Goal: Task Accomplishment & Management: Manage account settings

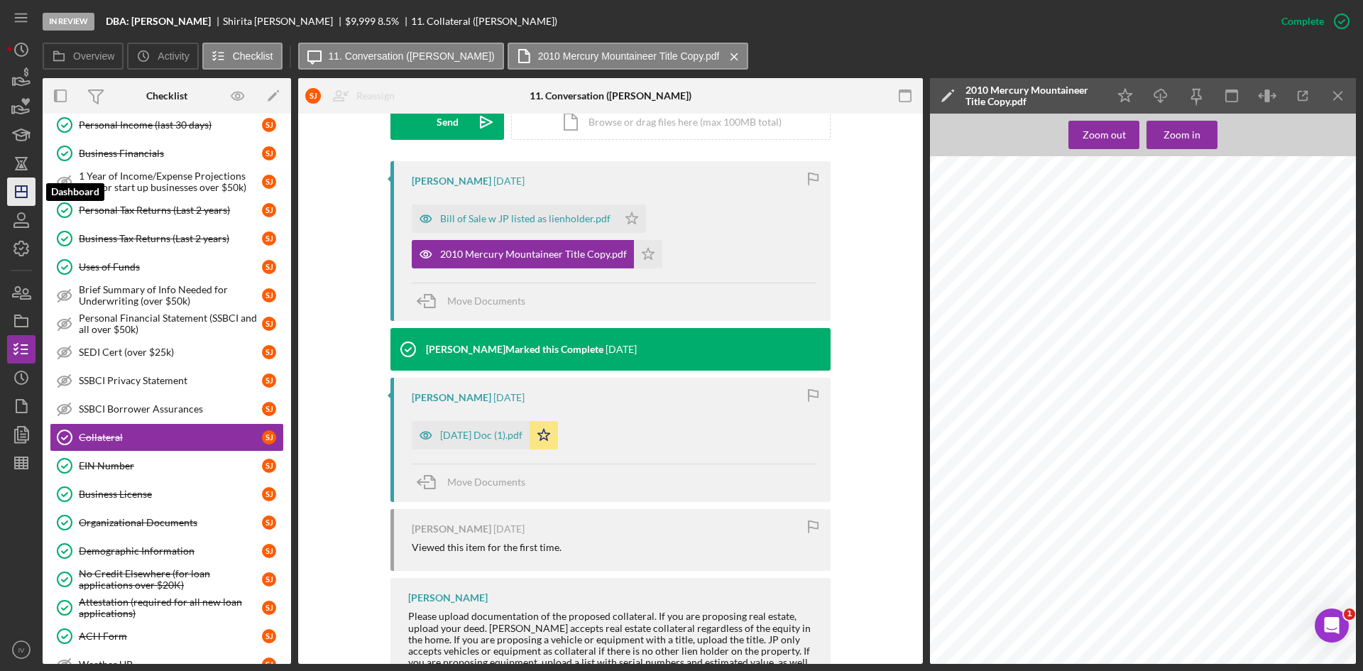
click at [18, 197] on polygon "button" at bounding box center [21, 191] width 11 height 11
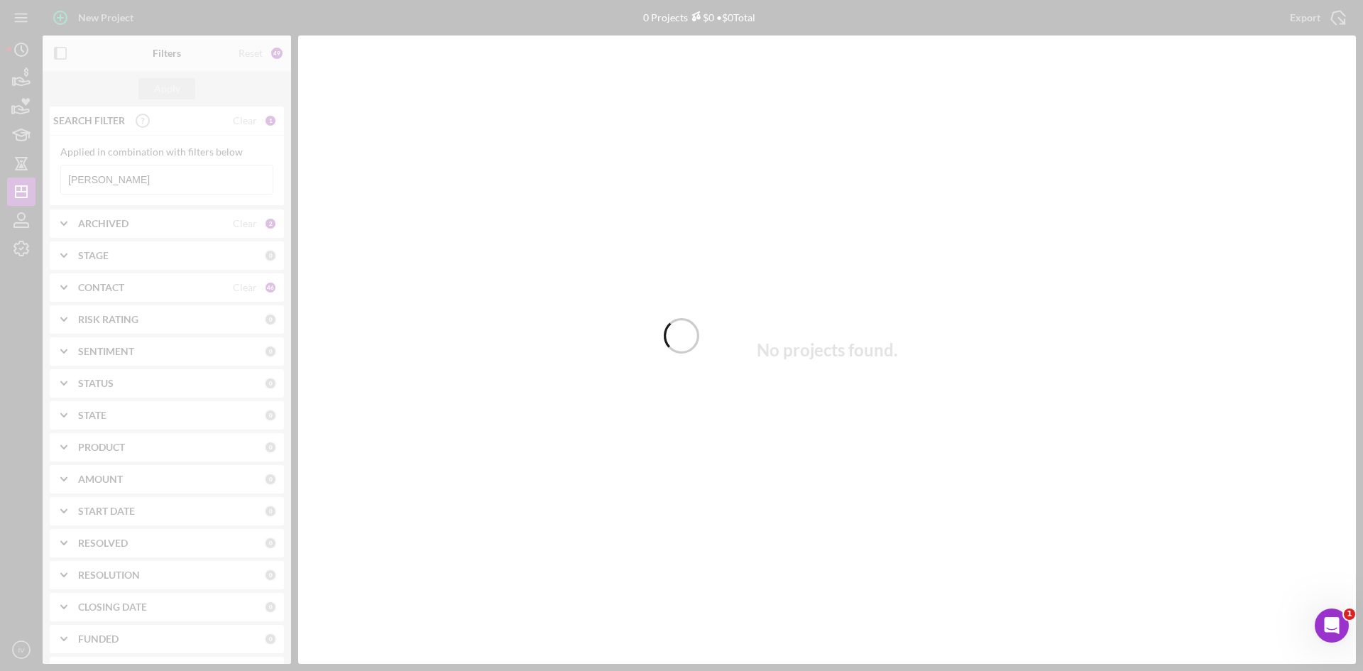
click at [131, 182] on div at bounding box center [681, 335] width 1363 height 671
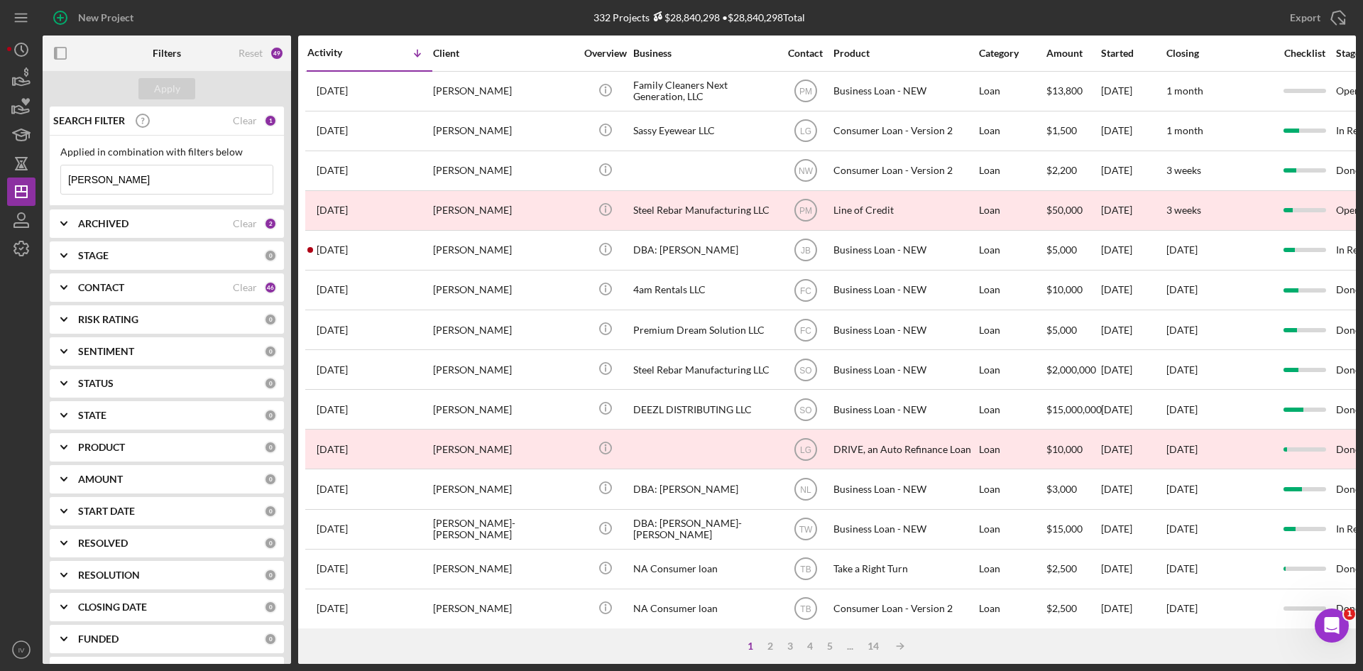
click at [131, 184] on input "[PERSON_NAME]" at bounding box center [167, 179] width 212 height 28
drag, startPoint x: 129, startPoint y: 182, endPoint x: 57, endPoint y: 176, distance: 72.7
click at [57, 176] on div "Applied in combination with filters below [PERSON_NAME] Icon/Menu Close" at bounding box center [167, 171] width 234 height 70
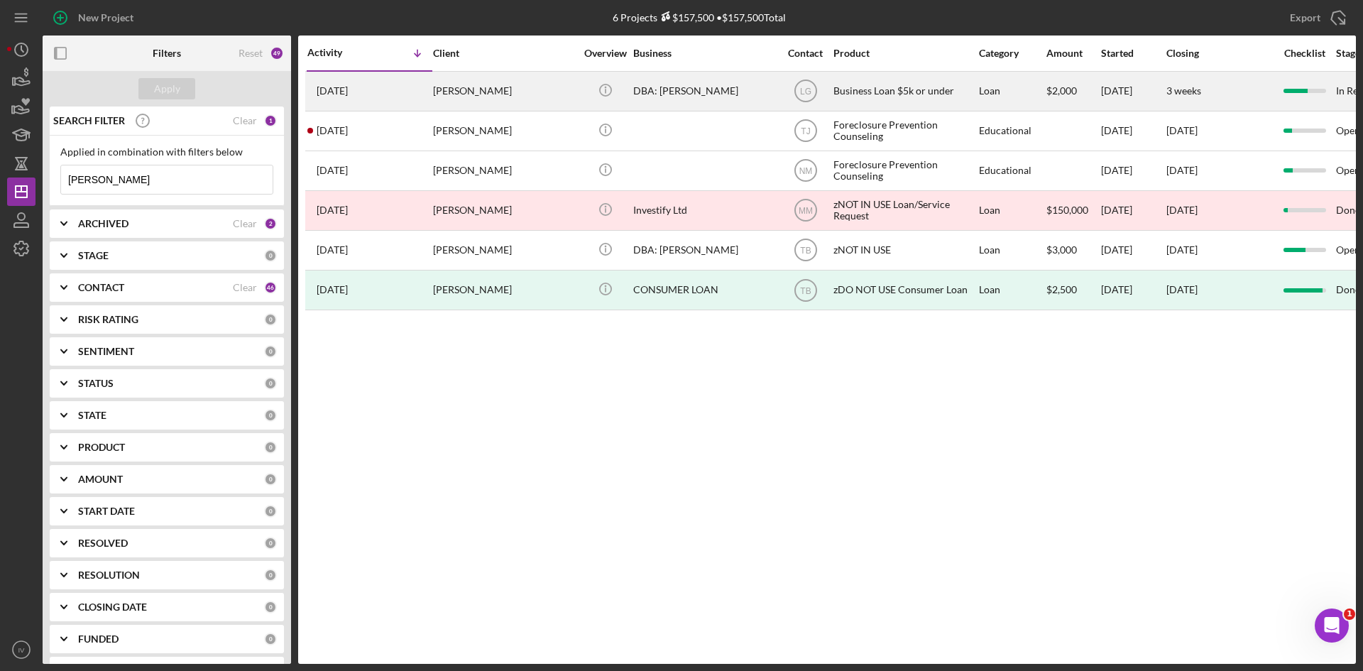
type input "[PERSON_NAME]"
click at [435, 100] on div "[PERSON_NAME]" at bounding box center [504, 91] width 142 height 38
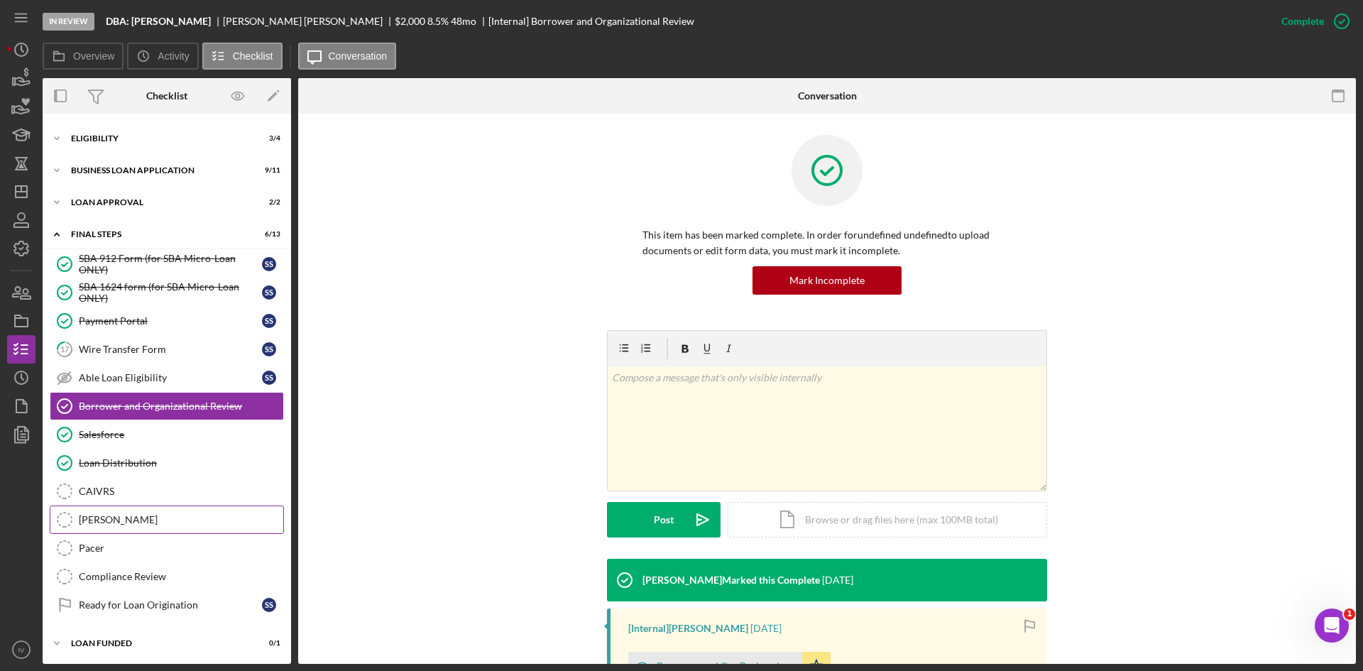
scroll to position [29, 0]
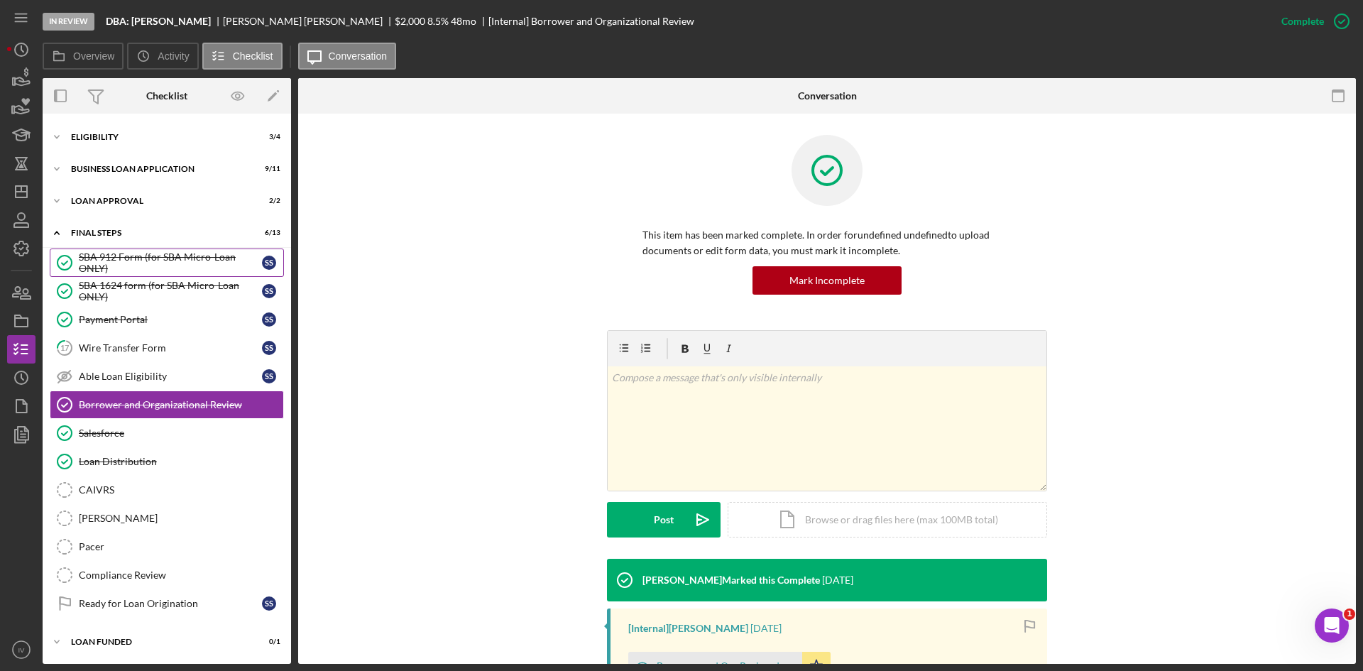
click at [109, 257] on div "SBA 912 Form (for SBA Micro-Loan ONLY)" at bounding box center [170, 262] width 183 height 23
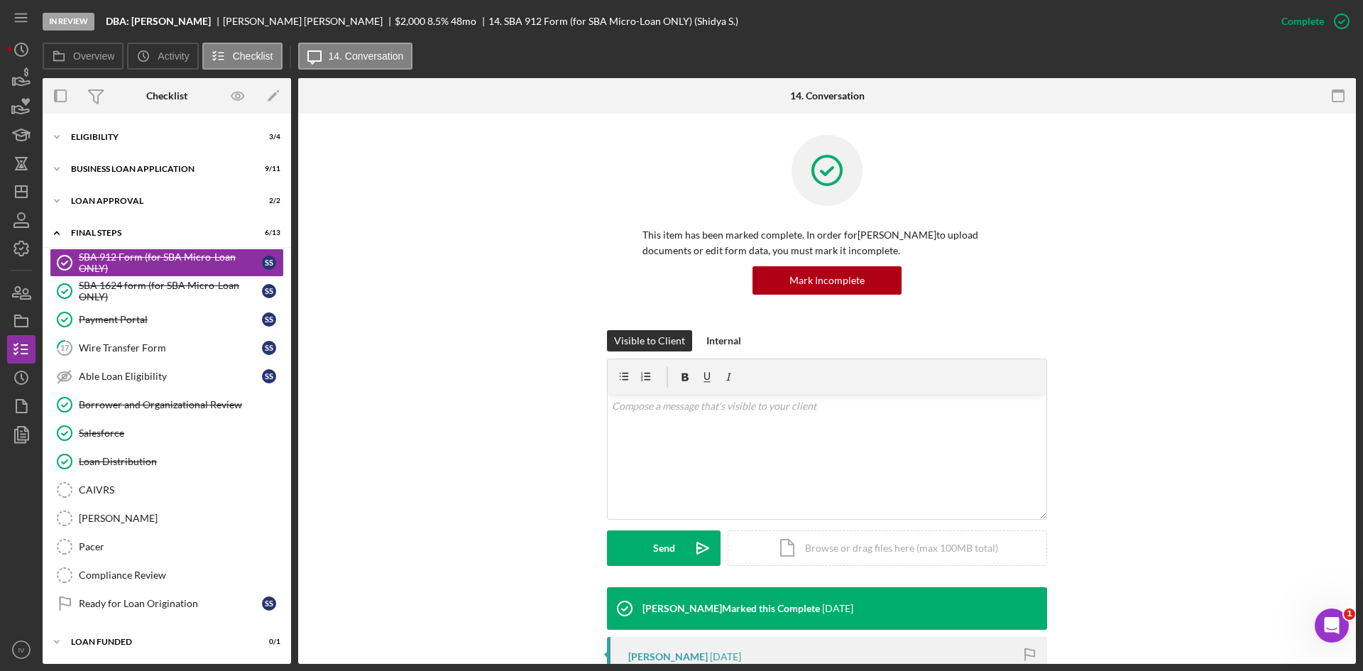
scroll to position [284, 0]
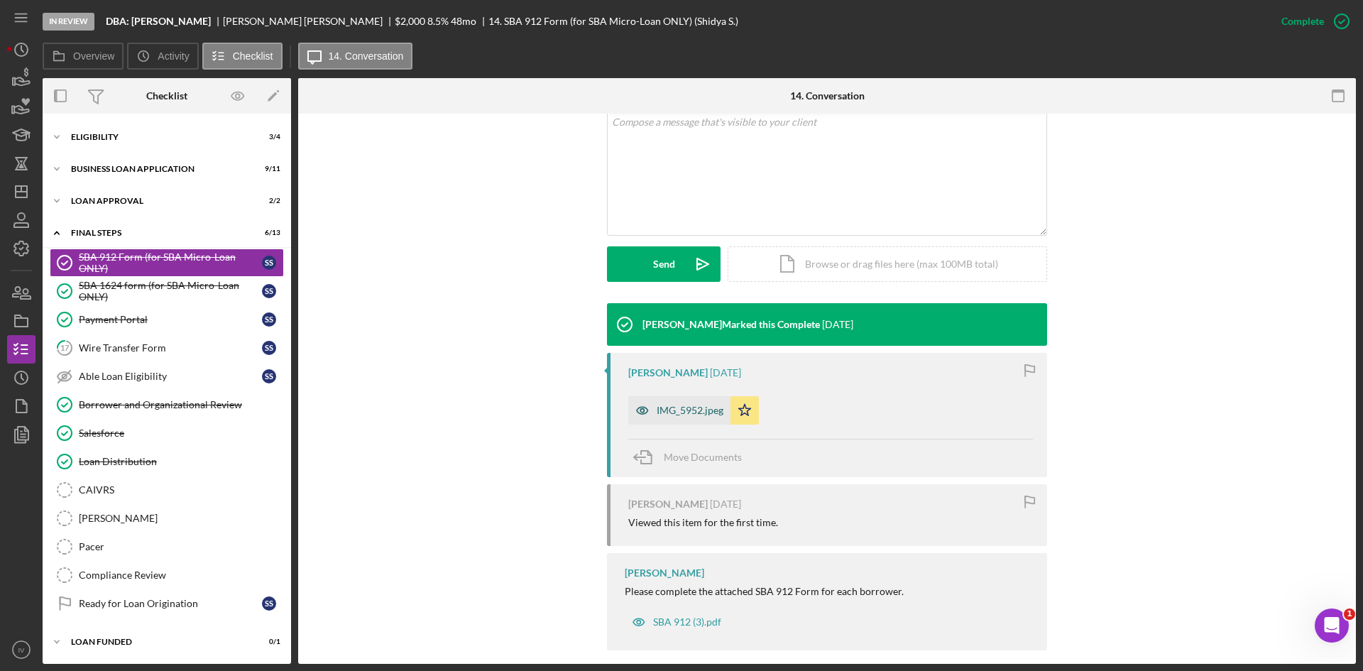
click at [699, 413] on div "IMG_5952.jpeg" at bounding box center [690, 410] width 67 height 11
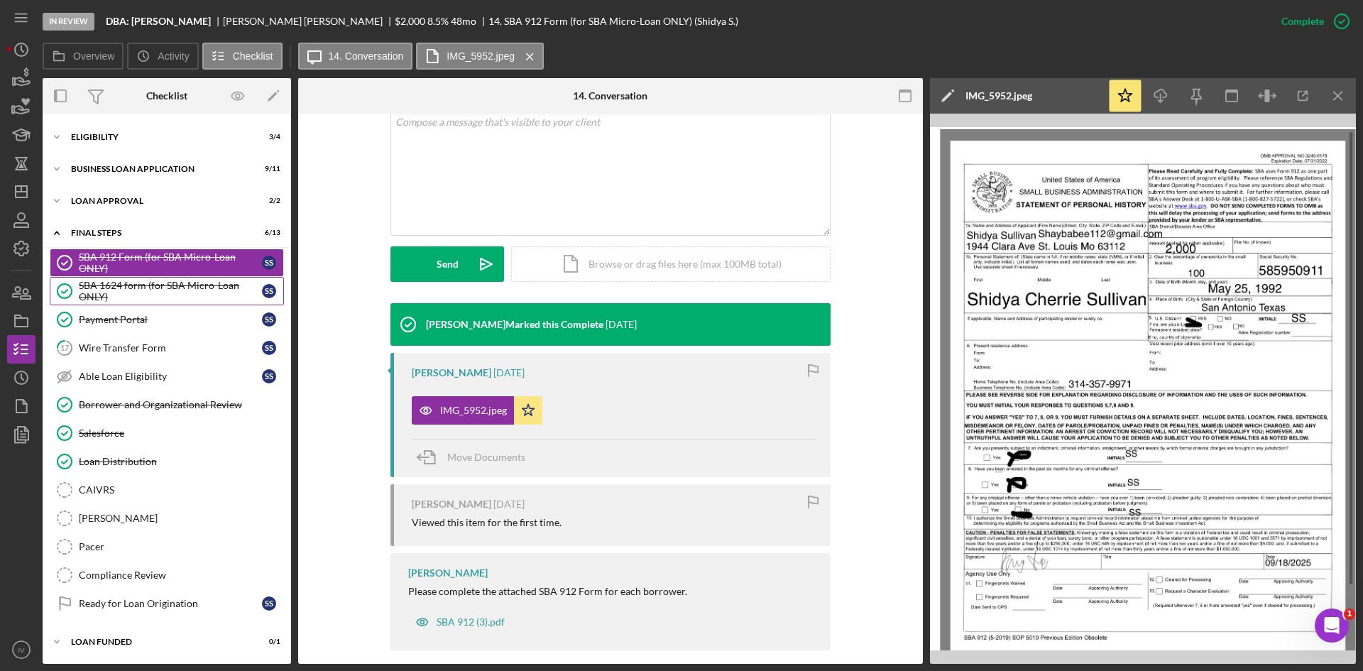
click at [164, 280] on div "SBA 1624 form (for SBA Micro-Loan ONLY)" at bounding box center [170, 291] width 183 height 23
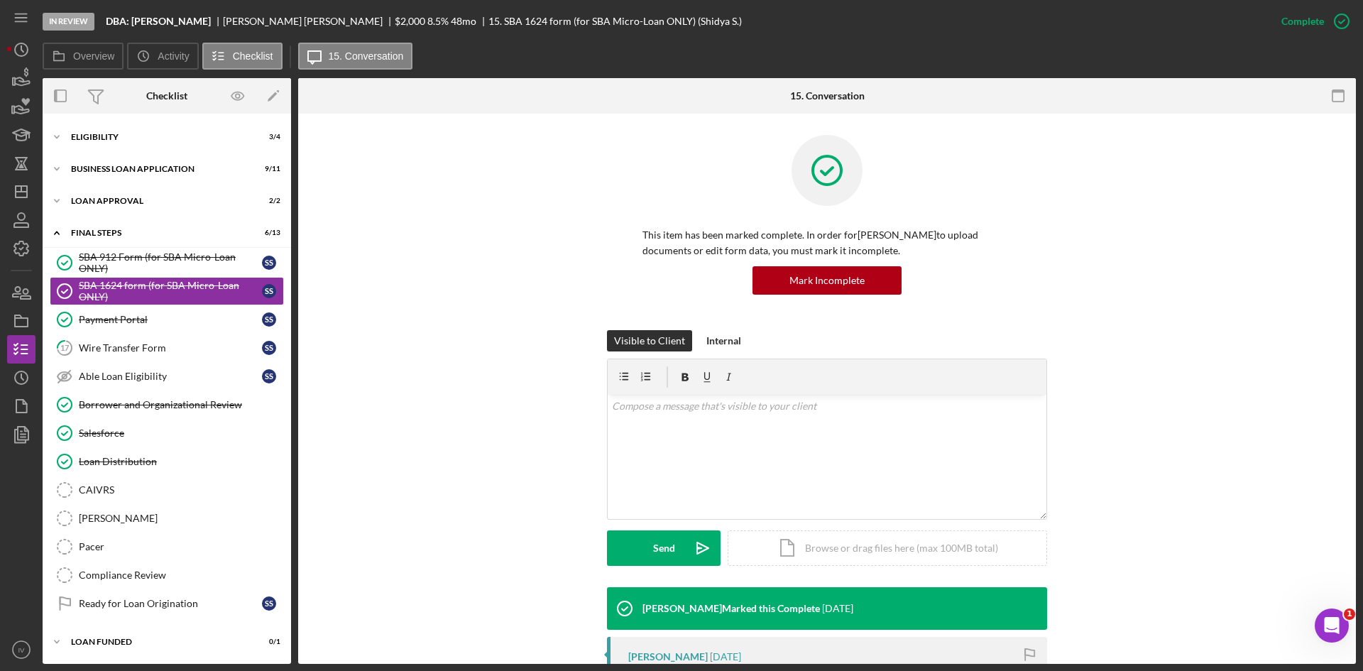
scroll to position [213, 0]
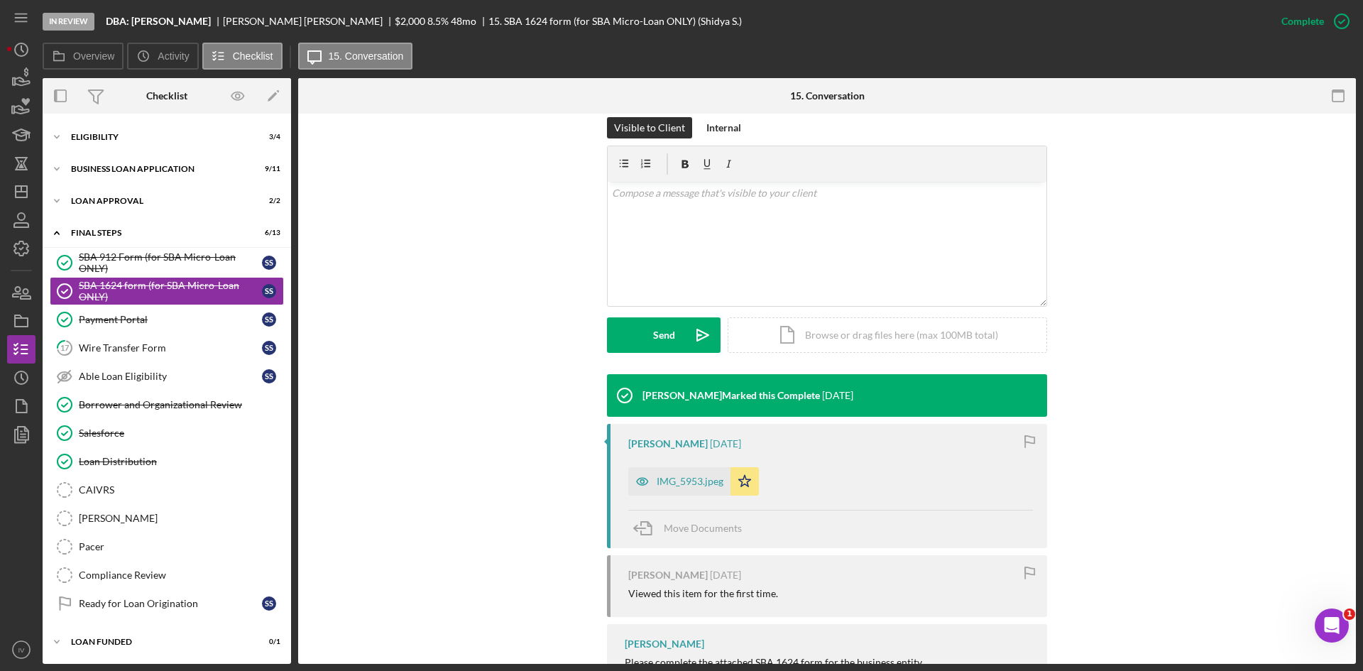
click at [685, 498] on div "[PERSON_NAME] [DATE] IMG_5953.jpeg Icon/Star Move Documents" at bounding box center [827, 486] width 440 height 124
click at [697, 479] on div "IMG_5953.jpeg" at bounding box center [690, 481] width 67 height 11
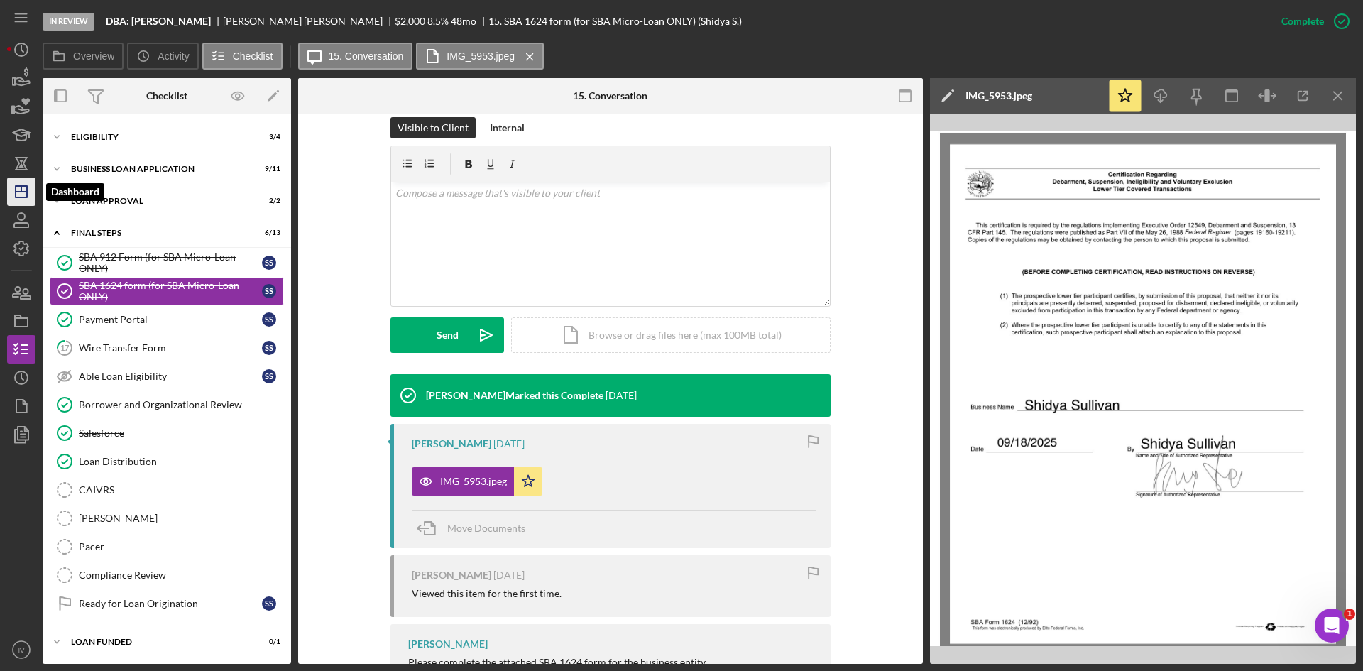
click at [23, 192] on line "button" at bounding box center [21, 192] width 11 height 0
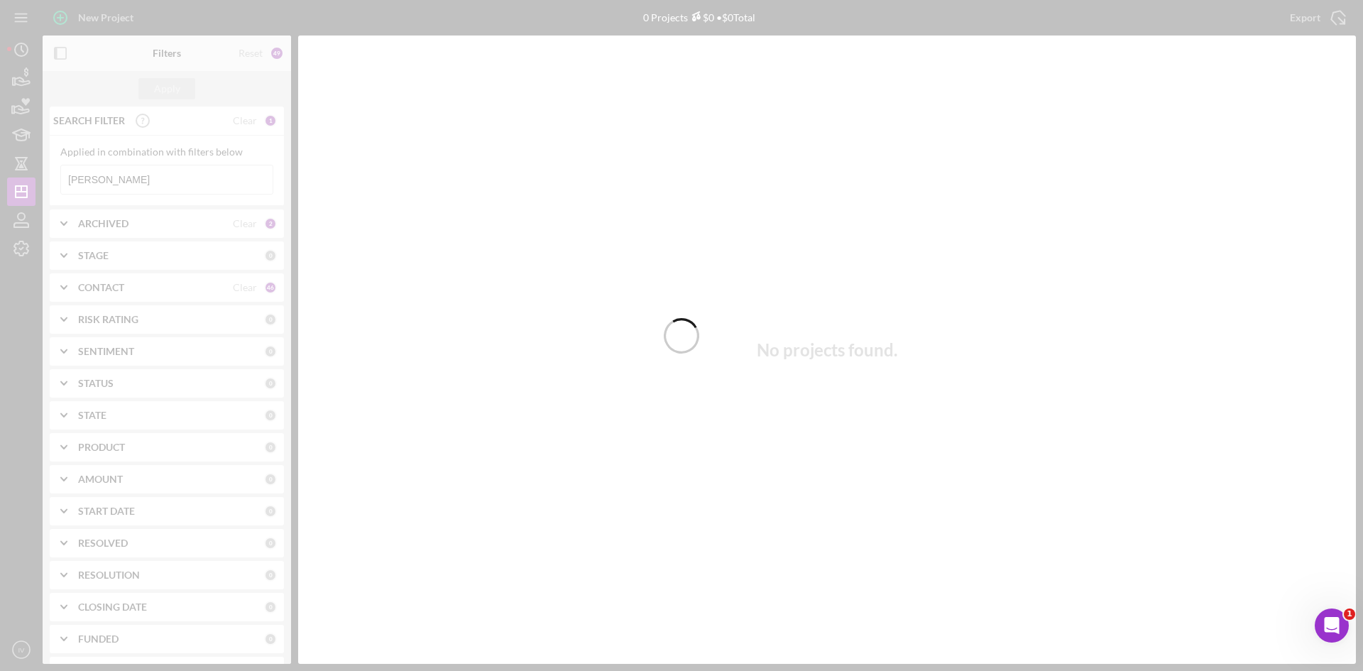
click at [129, 176] on div at bounding box center [681, 335] width 1363 height 671
click at [119, 176] on div at bounding box center [681, 335] width 1363 height 671
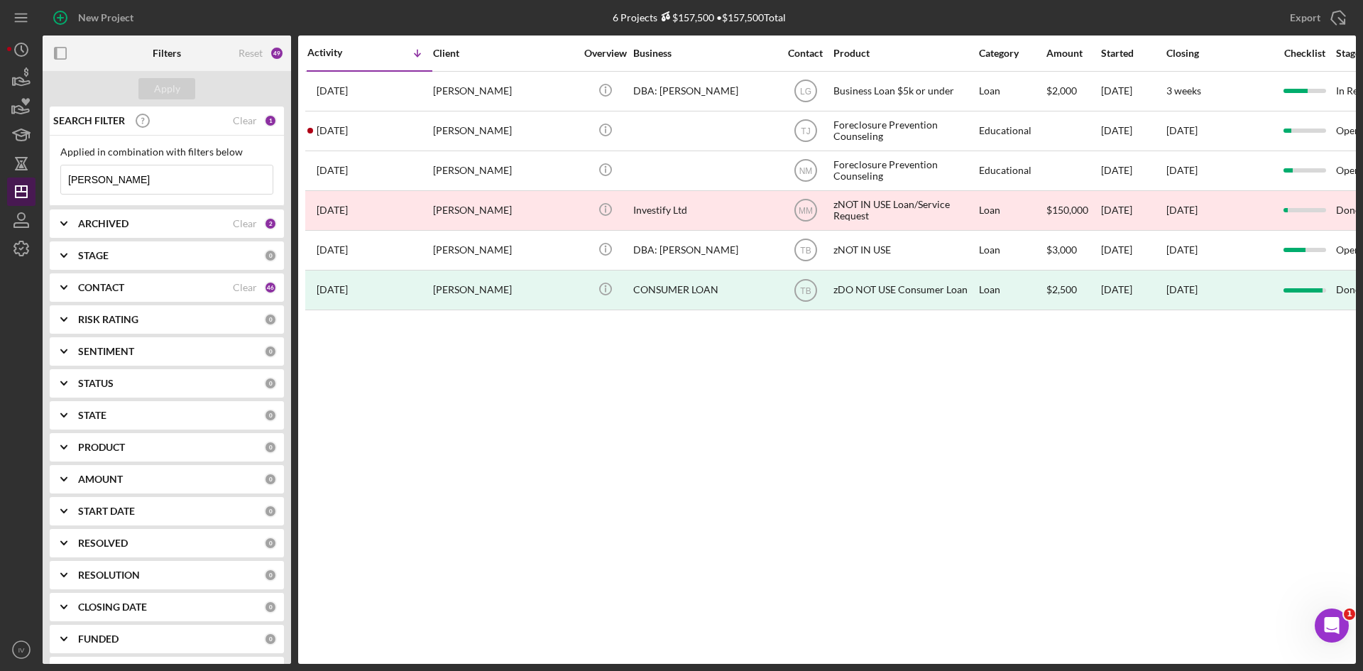
drag, startPoint x: 121, startPoint y: 176, endPoint x: 30, endPoint y: 184, distance: 91.9
click at [30, 184] on div "New Project 6 Projects $157,500 • $157,500 Total [PERSON_NAME] Export Icon/Expo…" at bounding box center [681, 332] width 1349 height 664
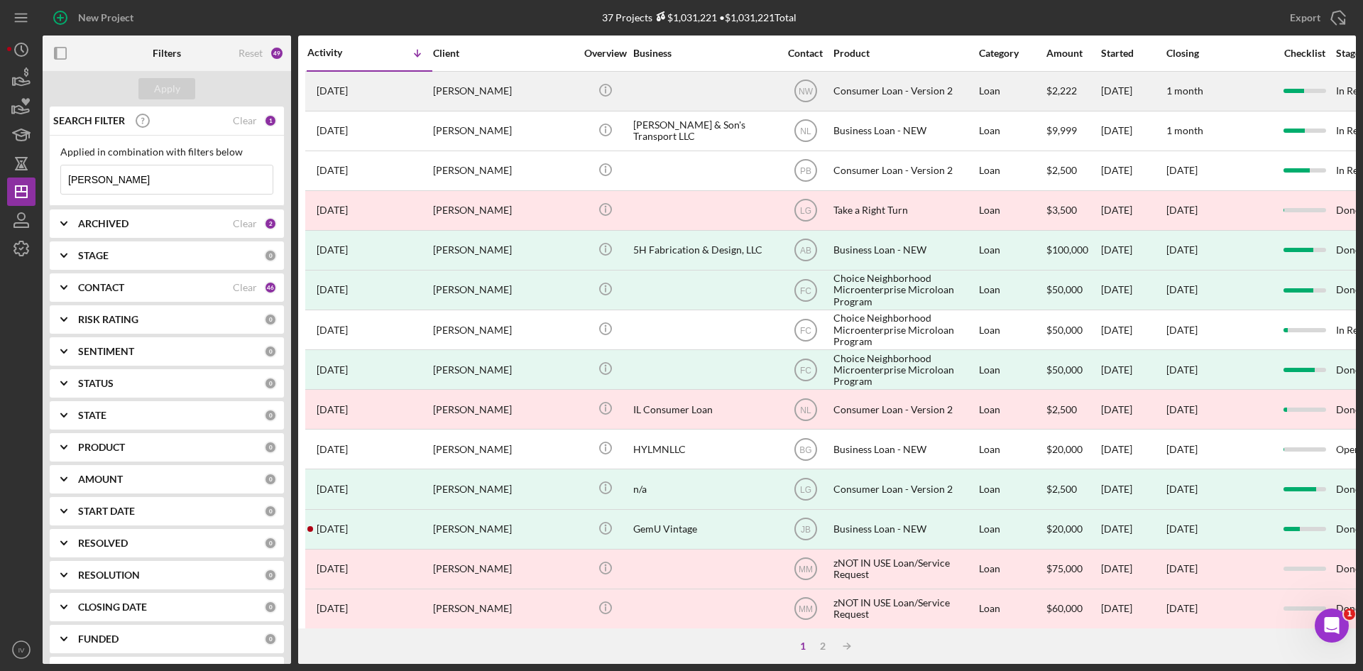
type input "[PERSON_NAME]"
click at [479, 97] on div "[PERSON_NAME]" at bounding box center [504, 91] width 142 height 38
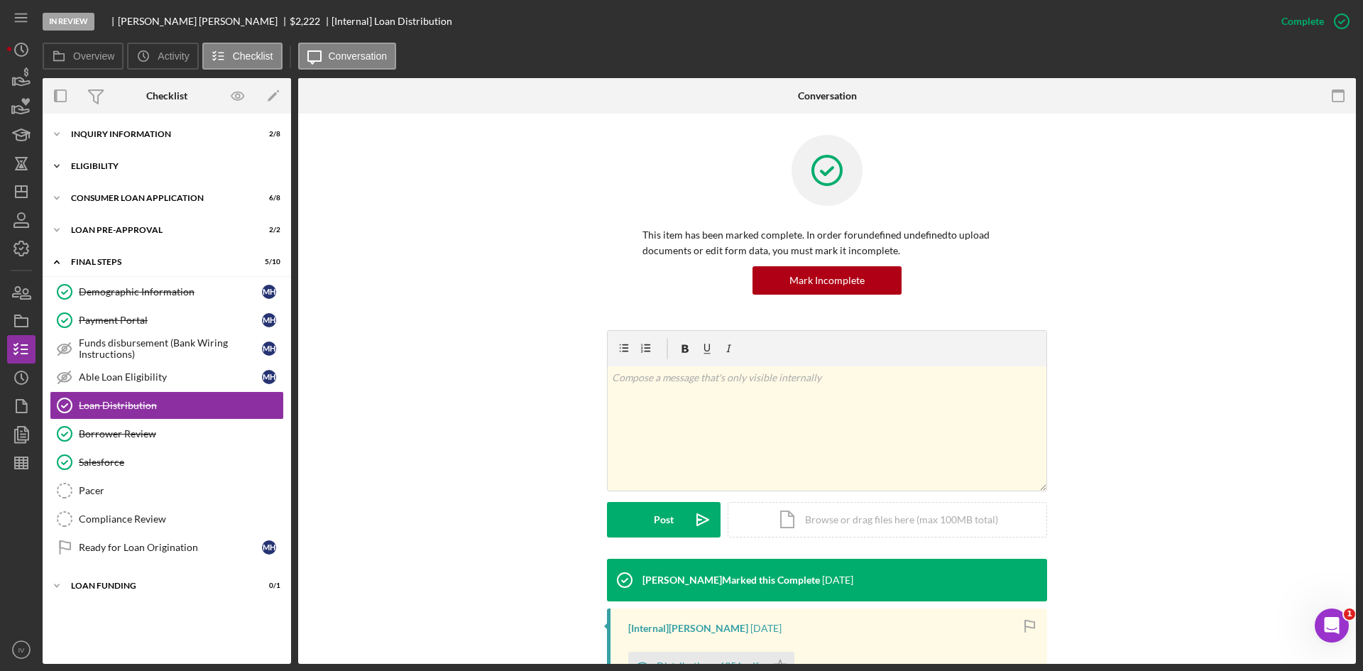
click at [83, 165] on div "Eligibility" at bounding box center [172, 166] width 202 height 9
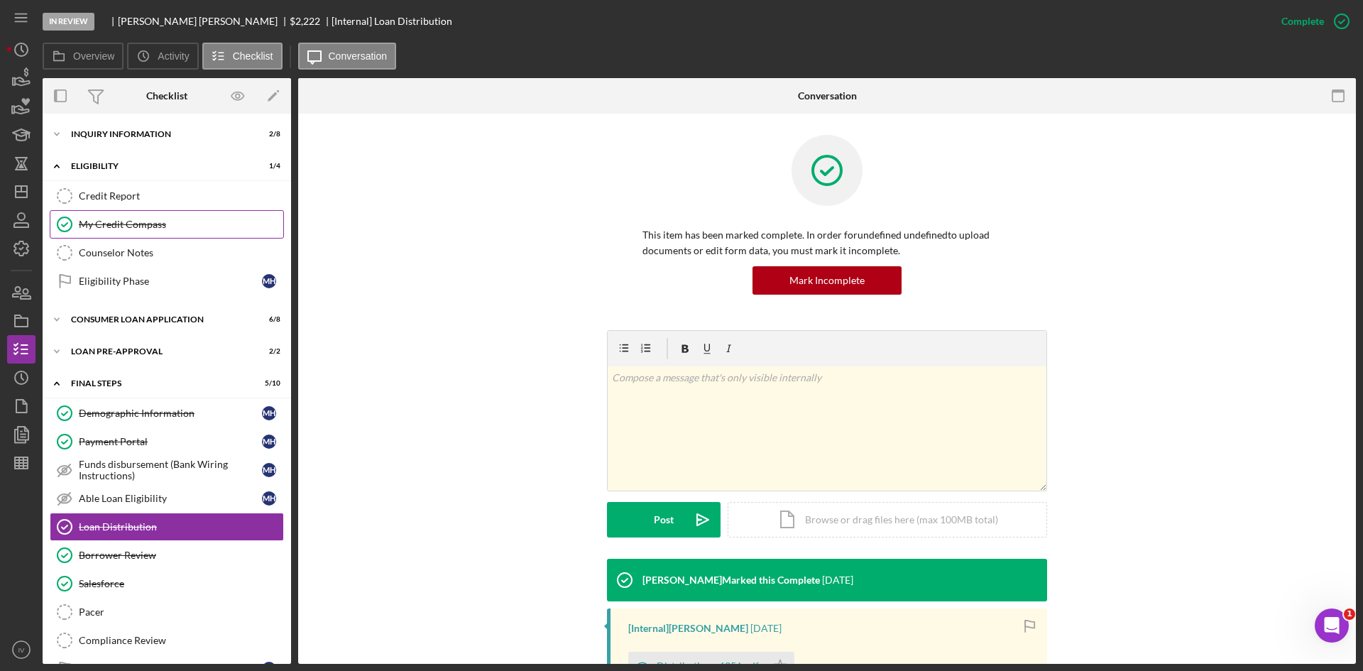
click at [130, 229] on div "My Credit Compass" at bounding box center [181, 224] width 205 height 11
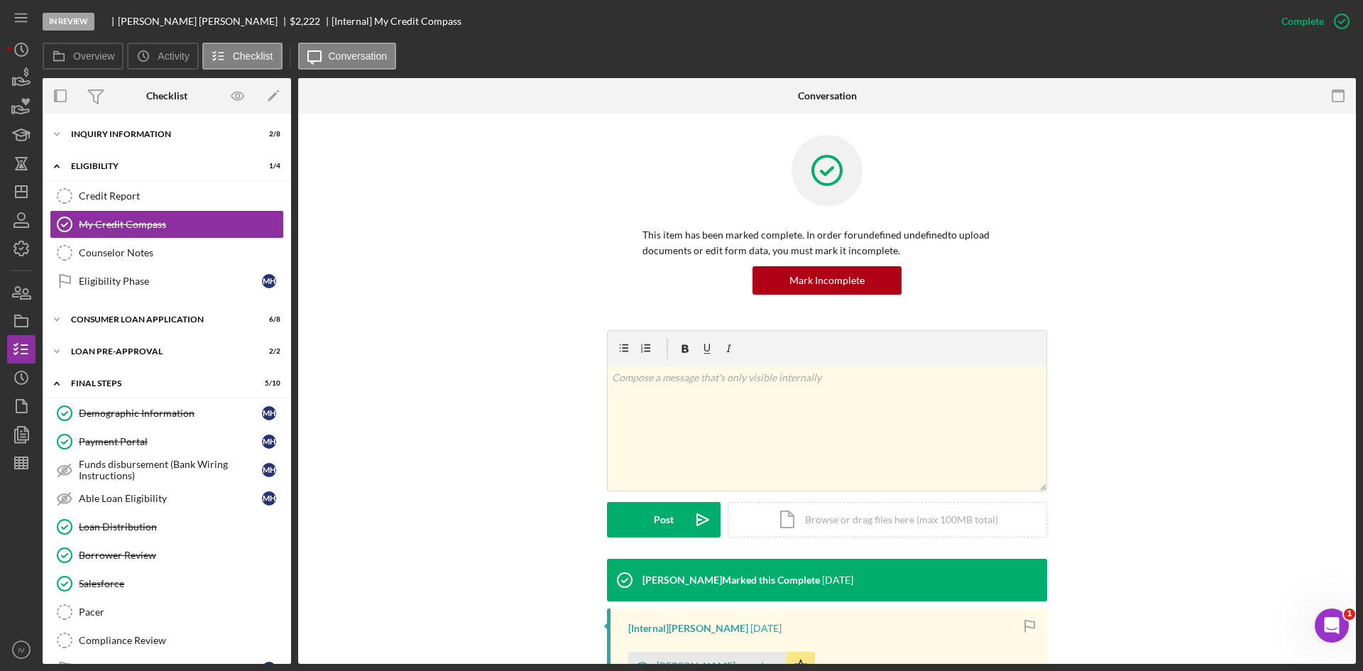
scroll to position [212, 0]
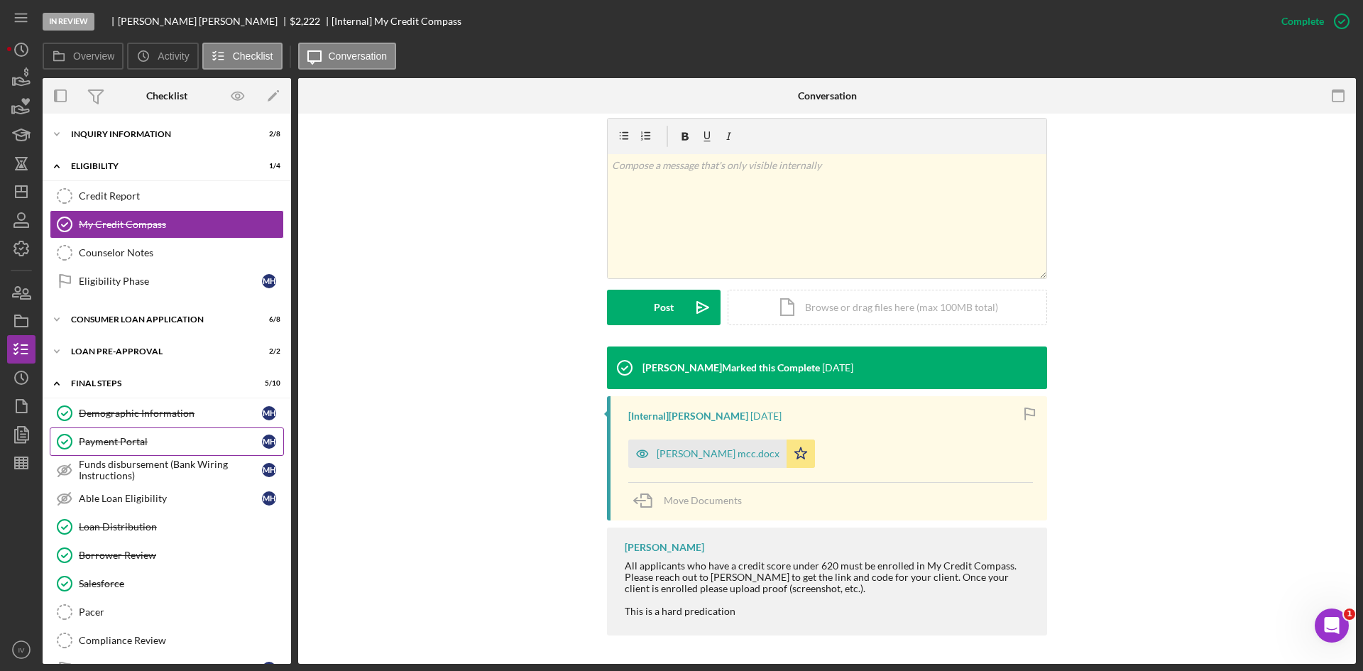
click at [127, 443] on div "Payment Portal" at bounding box center [170, 441] width 183 height 11
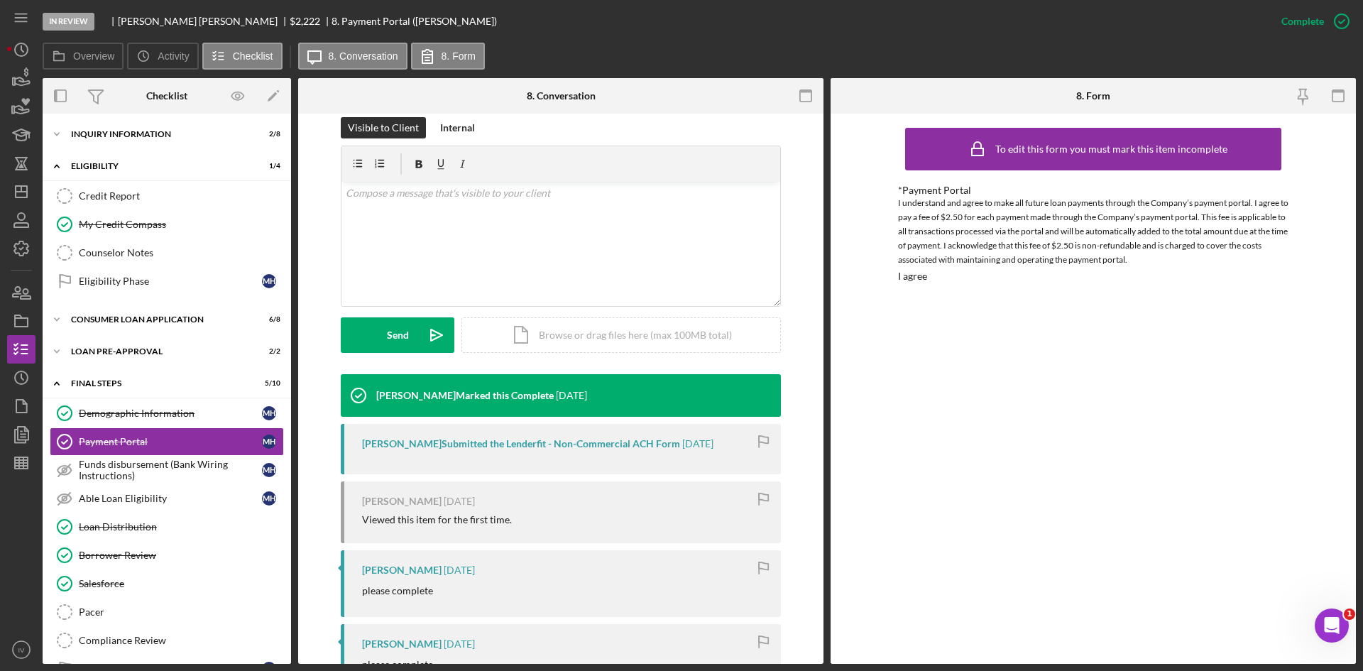
scroll to position [469, 0]
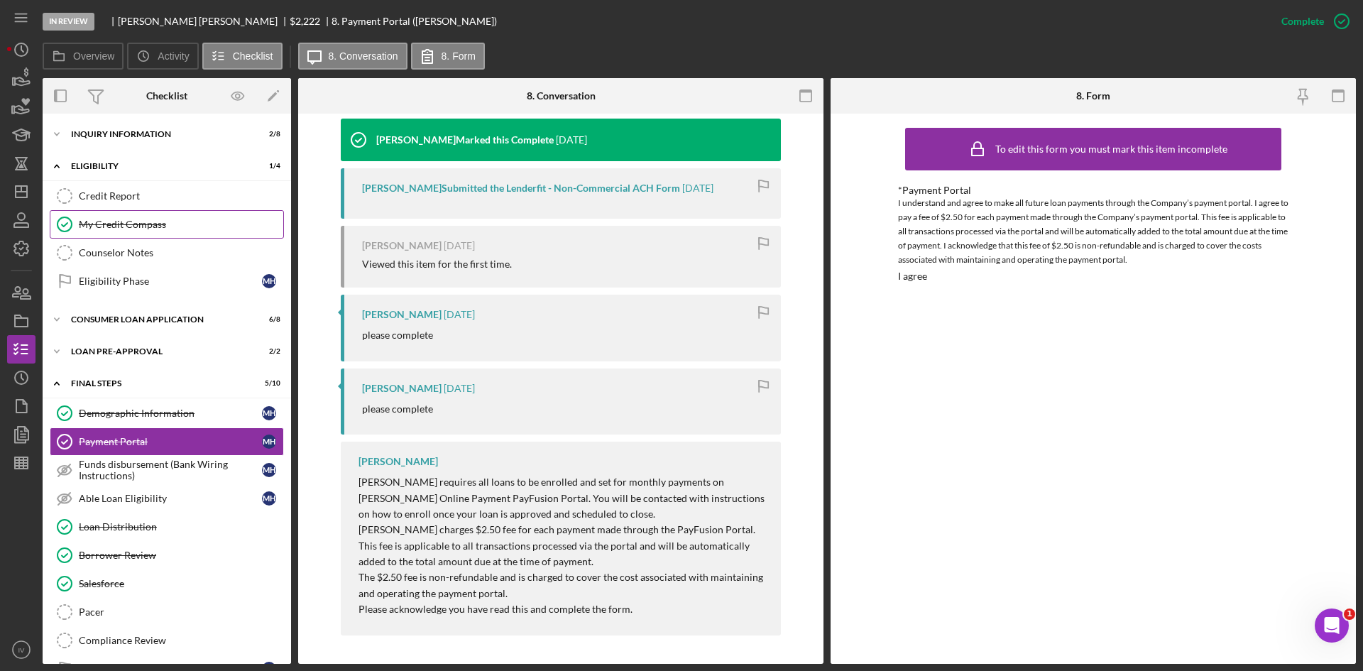
click at [127, 230] on div "My Credit Compass" at bounding box center [181, 224] width 205 height 11
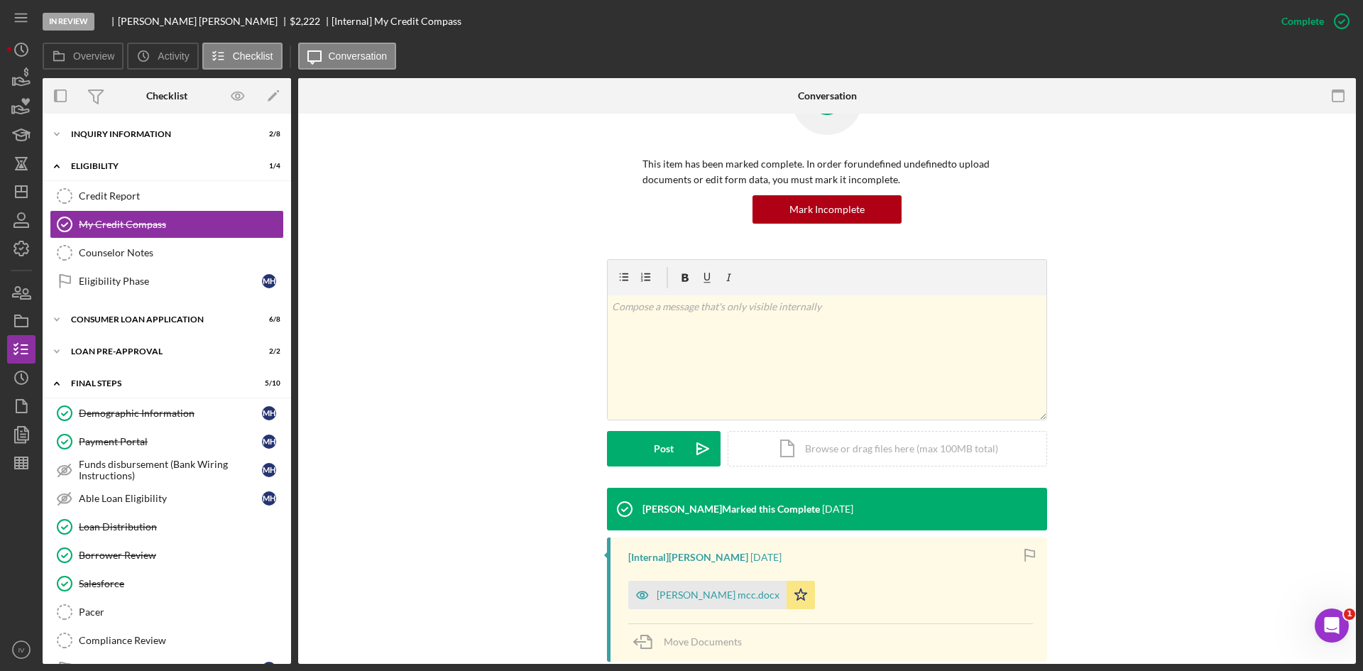
scroll to position [212, 0]
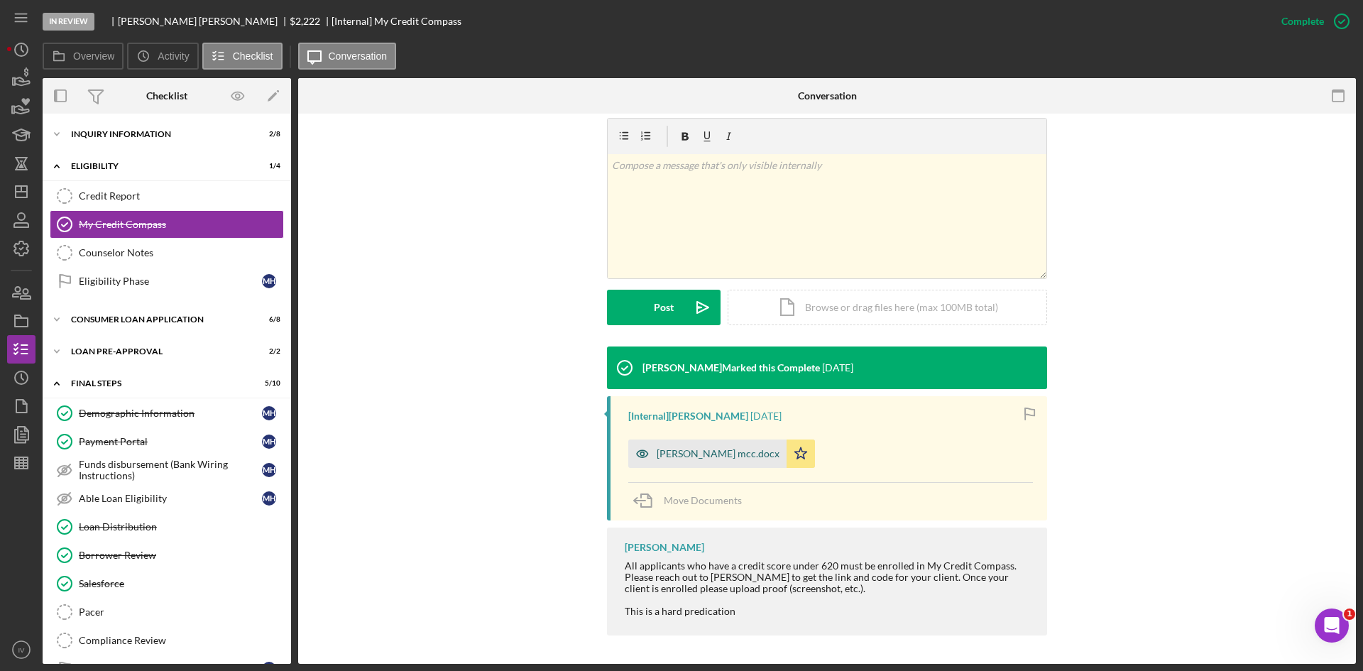
click at [683, 458] on div "[PERSON_NAME] mcc.docx" at bounding box center [718, 453] width 123 height 11
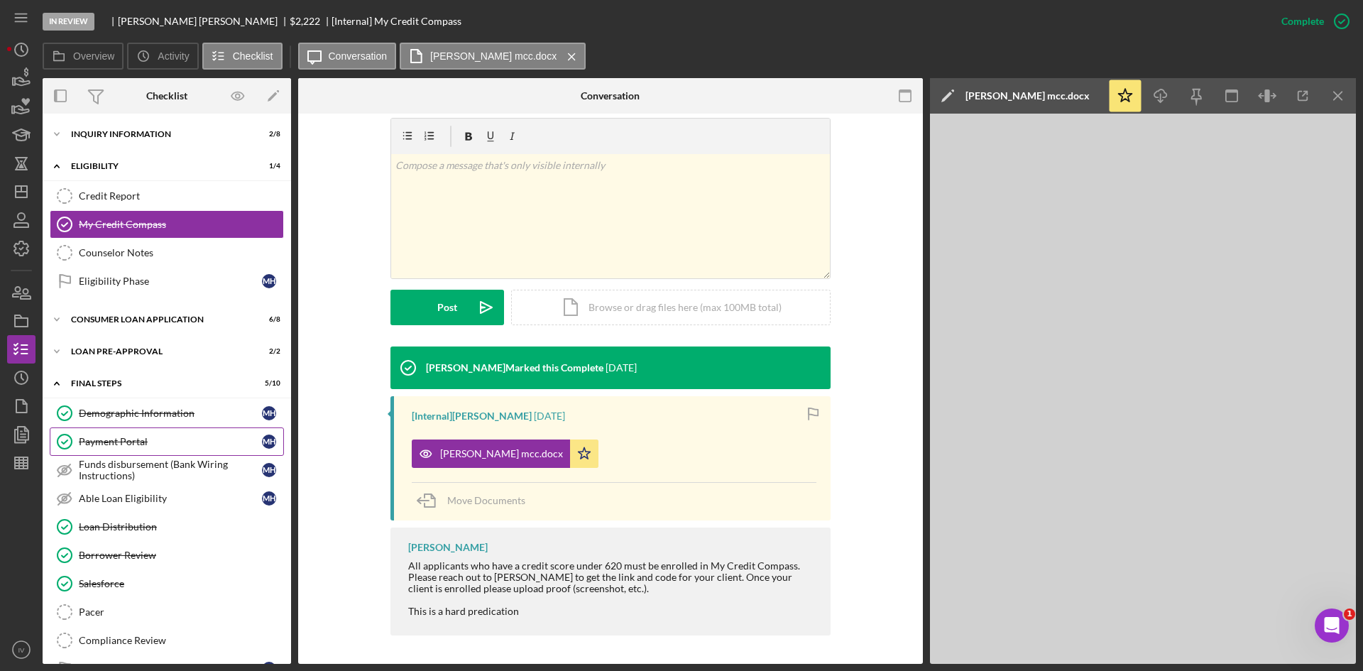
click at [136, 439] on div "Payment Portal" at bounding box center [170, 441] width 183 height 11
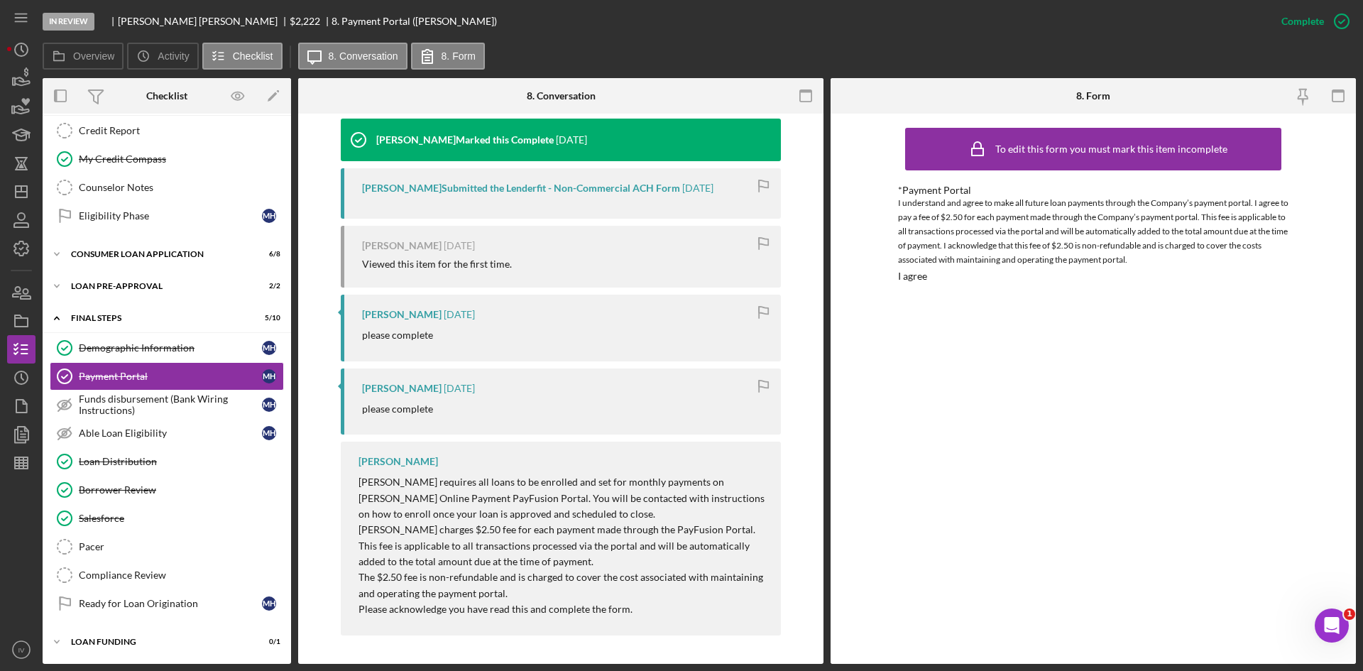
scroll to position [327, 0]
